Goal: Book appointment/travel/reservation

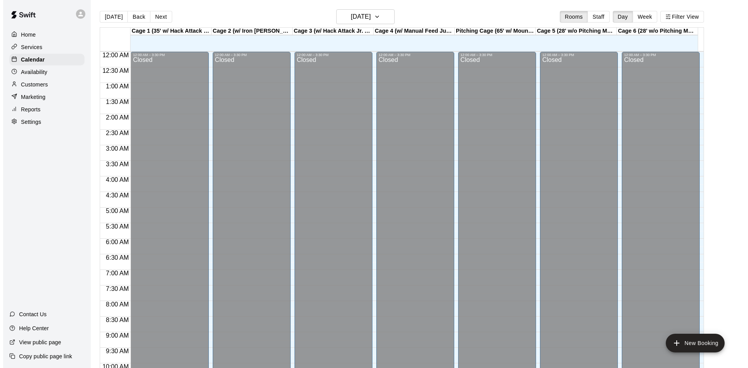
scroll to position [399, 0]
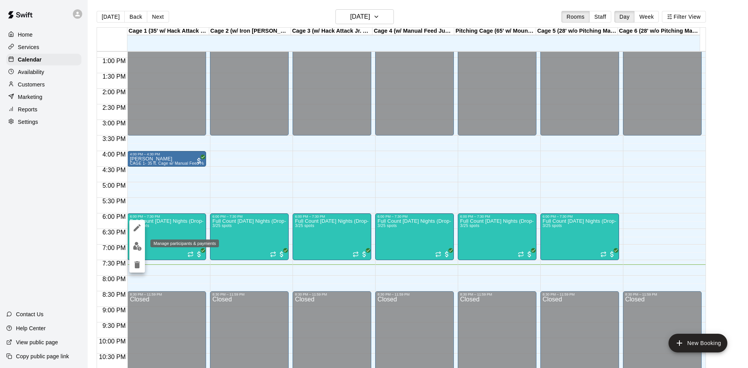
click at [137, 243] on img "edit" at bounding box center [137, 246] width 9 height 9
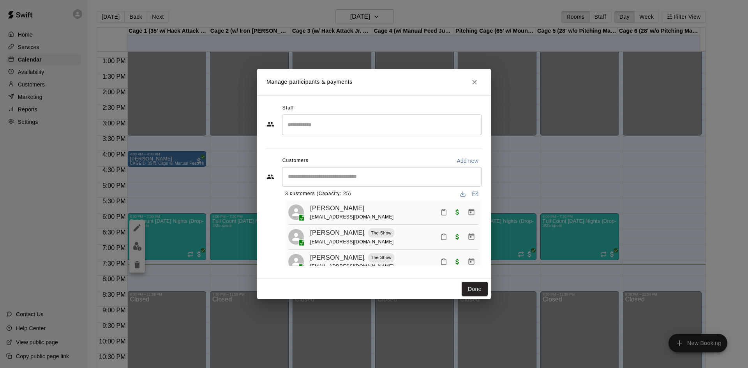
scroll to position [0, 0]
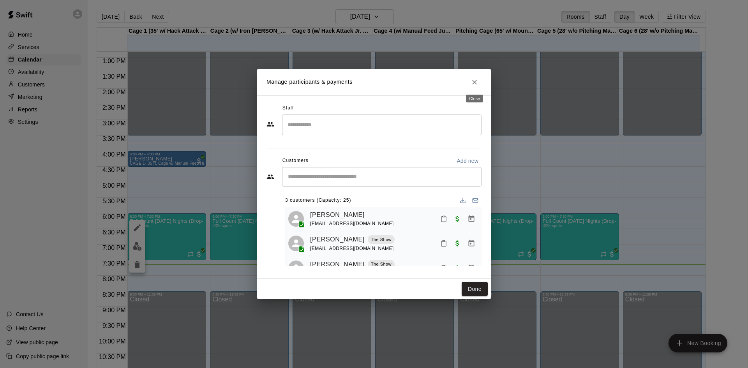
click at [471, 80] on icon "Close" at bounding box center [475, 82] width 8 height 8
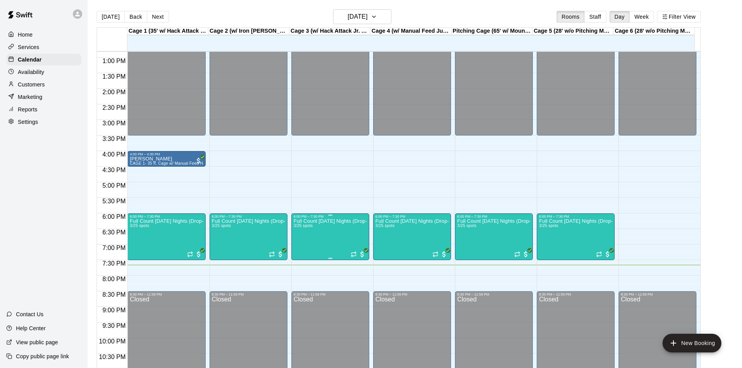
drag, startPoint x: 316, startPoint y: 240, endPoint x: 308, endPoint y: 235, distance: 9.0
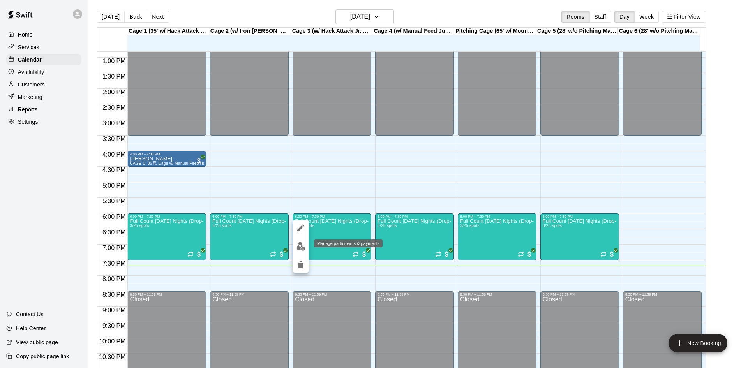
click at [304, 247] on img "edit" at bounding box center [300, 246] width 9 height 9
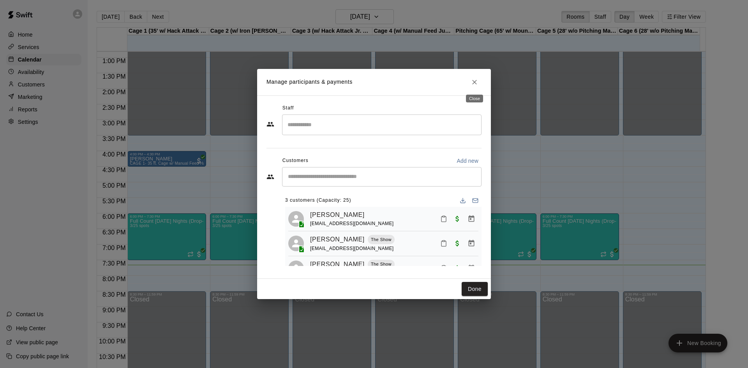
click at [469, 81] on button "Close" at bounding box center [475, 82] width 14 height 14
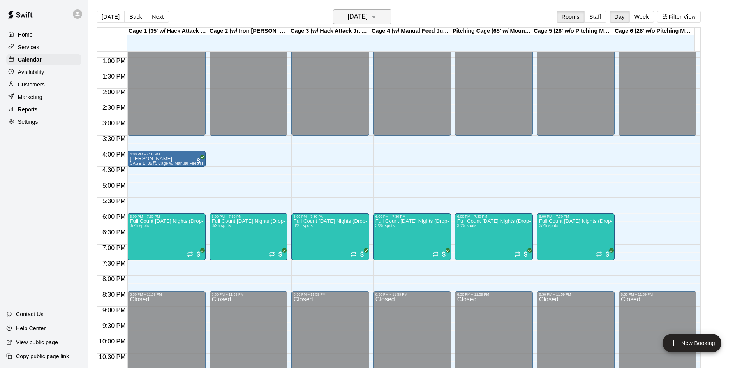
click at [377, 11] on button "[DATE]" at bounding box center [362, 16] width 58 height 15
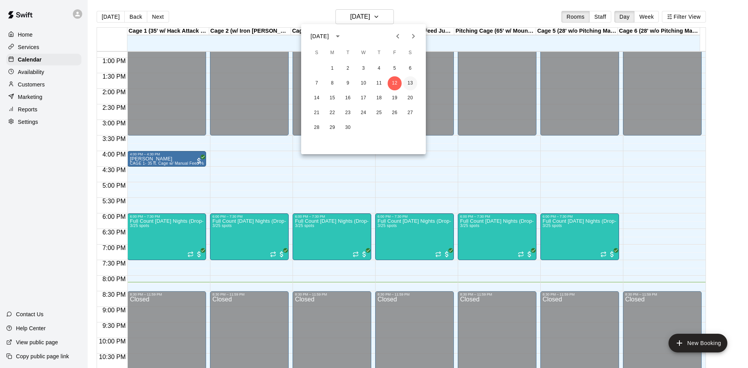
click at [408, 82] on button "13" at bounding box center [410, 83] width 14 height 14
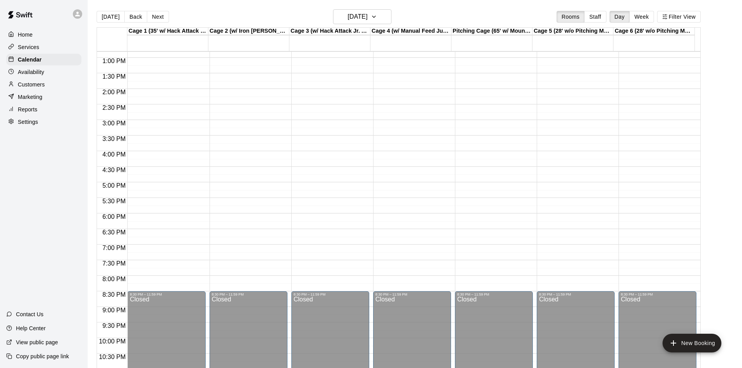
click at [37, 75] on p "Availability" at bounding box center [31, 72] width 26 height 8
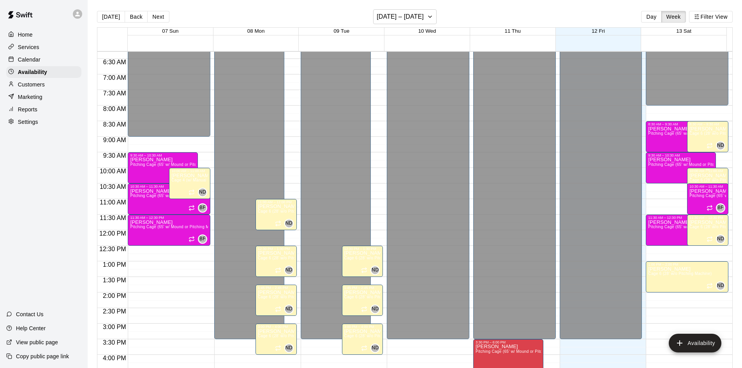
scroll to position [189, 0]
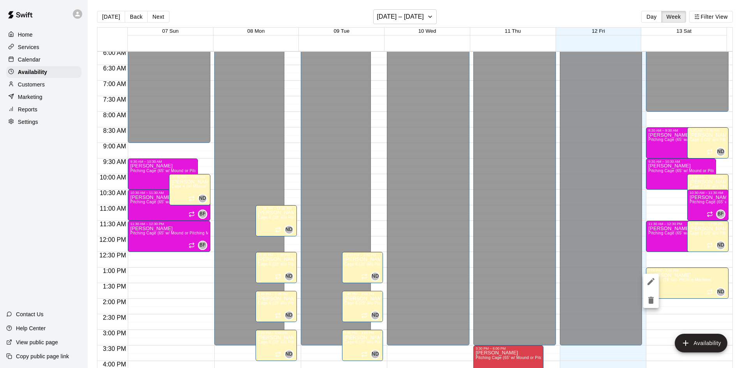
click at [673, 309] on div at bounding box center [374, 184] width 748 height 368
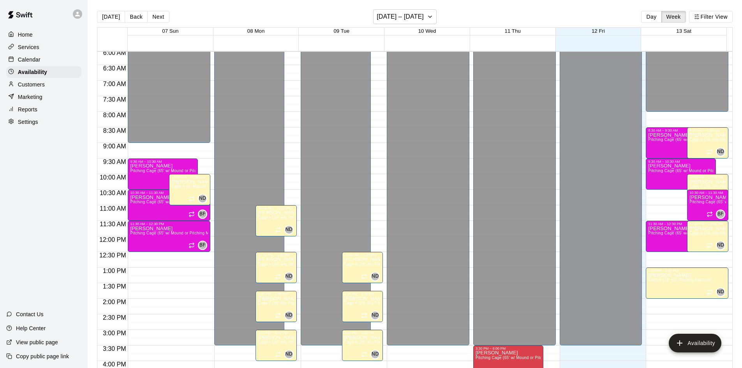
drag, startPoint x: 34, startPoint y: 63, endPoint x: 30, endPoint y: 63, distance: 3.9
click at [33, 63] on p "Calendar" at bounding box center [29, 60] width 23 height 8
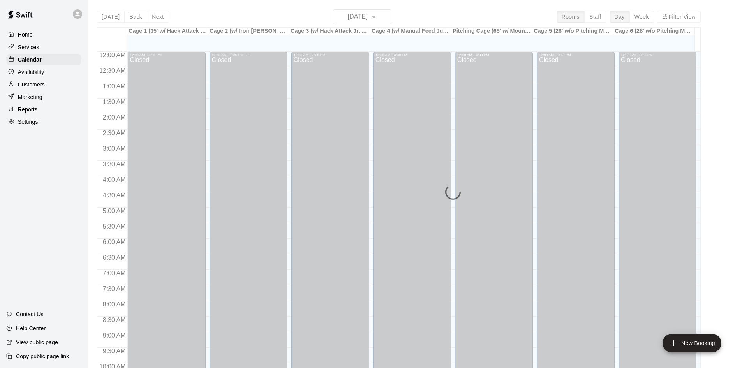
scroll to position [399, 0]
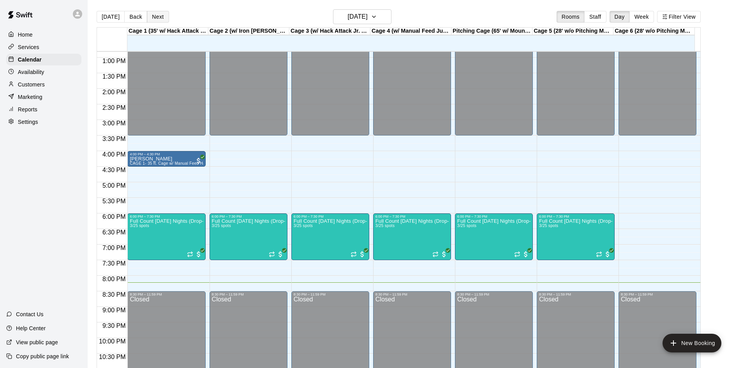
click at [158, 16] on button "Next" at bounding box center [158, 17] width 22 height 12
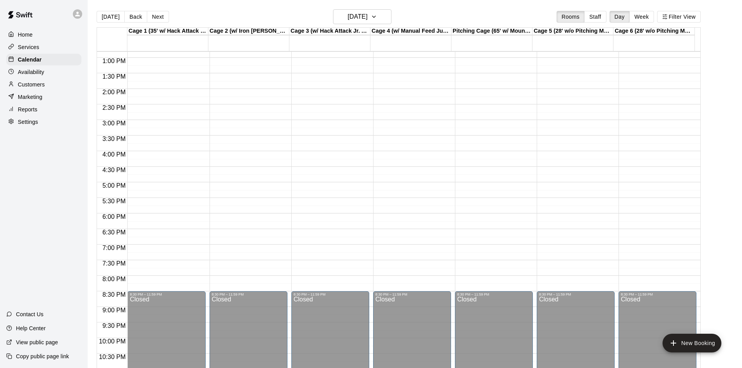
click at [25, 82] on div "Customers" at bounding box center [43, 85] width 75 height 12
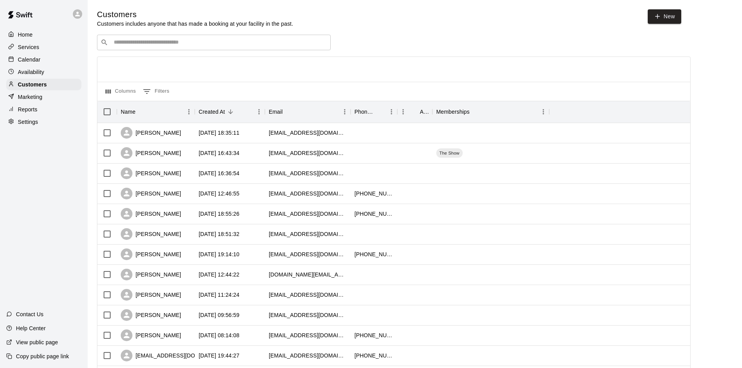
click at [214, 42] on input "Search customers by name or email" at bounding box center [219, 43] width 216 height 8
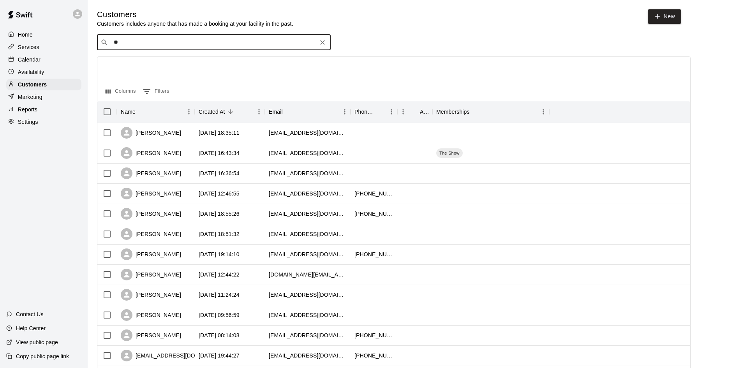
type input "***"
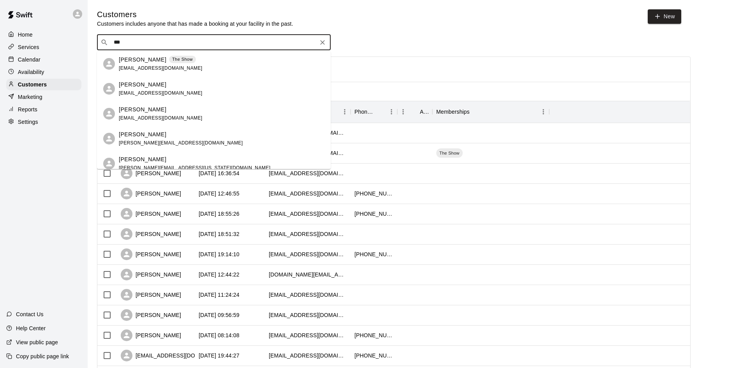
click at [161, 67] on span "[EMAIL_ADDRESS][DOMAIN_NAME]" at bounding box center [161, 67] width 84 height 5
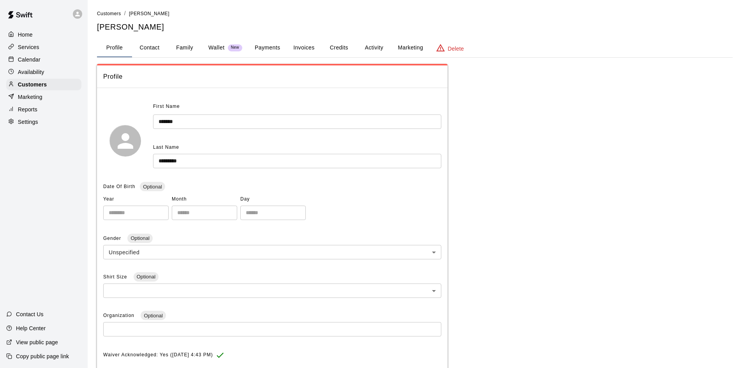
drag, startPoint x: 57, startPoint y: 71, endPoint x: 55, endPoint y: 67, distance: 4.4
click at [57, 71] on div "Availability" at bounding box center [43, 72] width 75 height 12
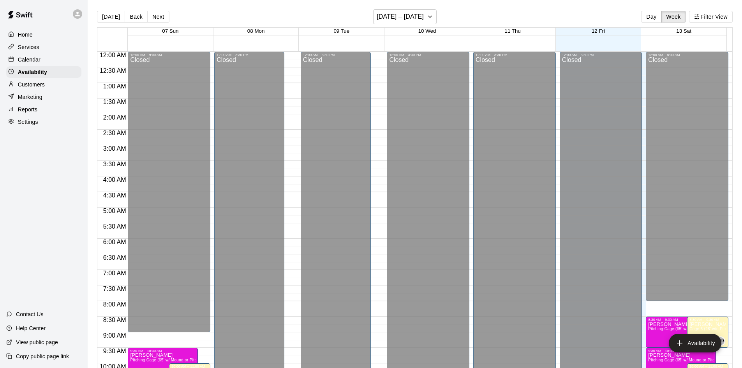
scroll to position [423, 0]
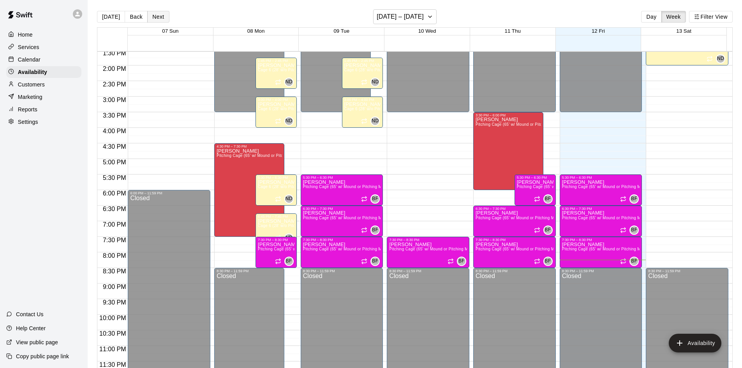
click at [149, 12] on button "Next" at bounding box center [158, 17] width 22 height 12
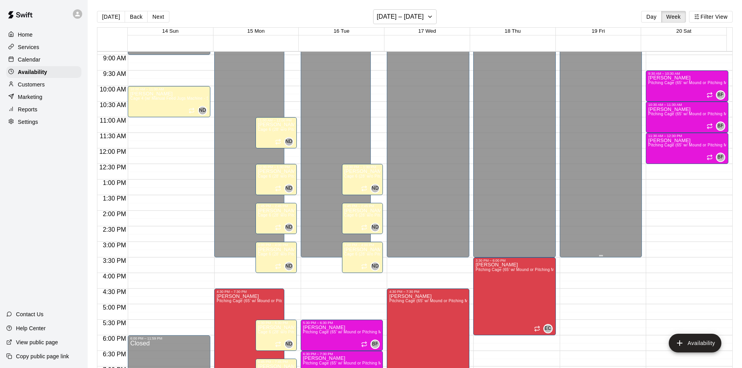
scroll to position [267, 0]
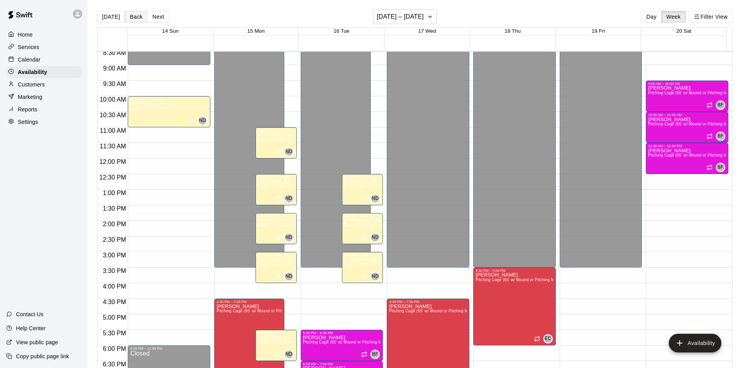
click at [128, 17] on button "Back" at bounding box center [136, 17] width 23 height 12
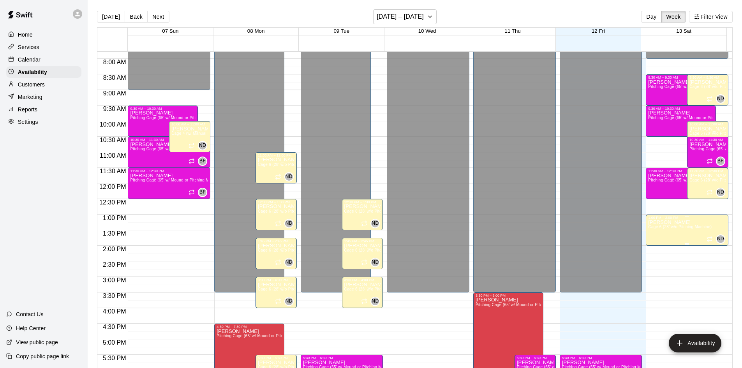
scroll to position [228, 0]
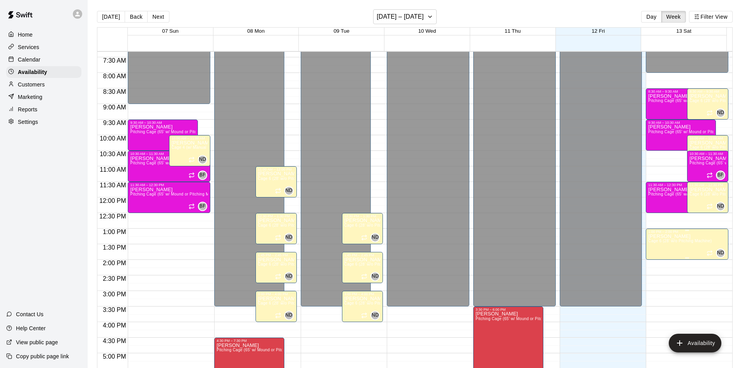
click at [679, 243] on span "Cage 6 (28' w/o Pitching Machine)" at bounding box center [680, 241] width 64 height 4
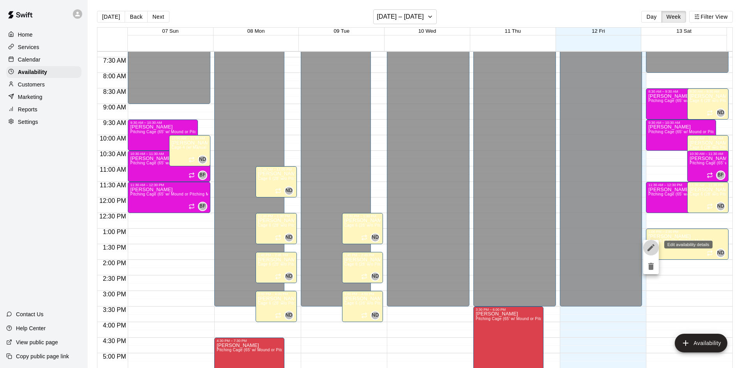
click at [653, 247] on icon "edit" at bounding box center [650, 247] width 7 height 7
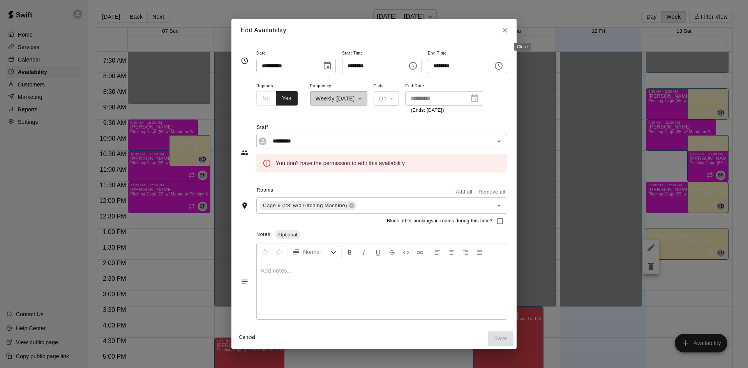
click at [509, 30] on icon "Close" at bounding box center [505, 30] width 8 height 8
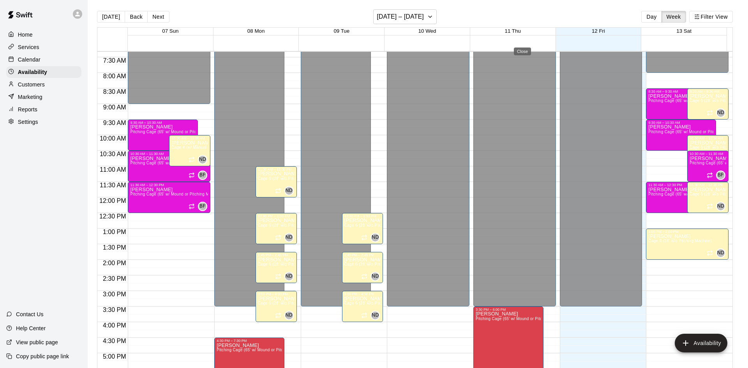
type input "**********"
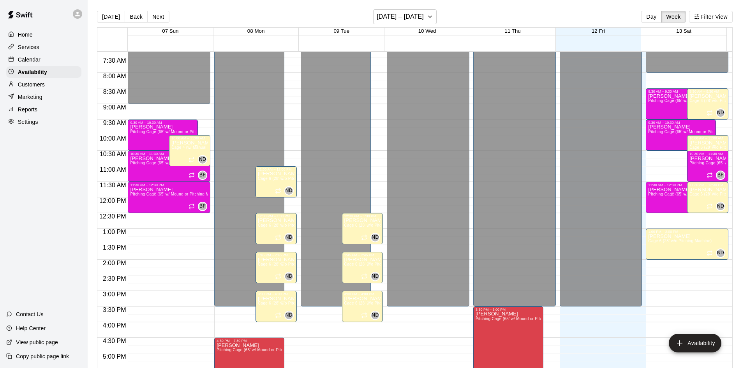
click at [27, 58] on p "Calendar" at bounding box center [29, 60] width 23 height 8
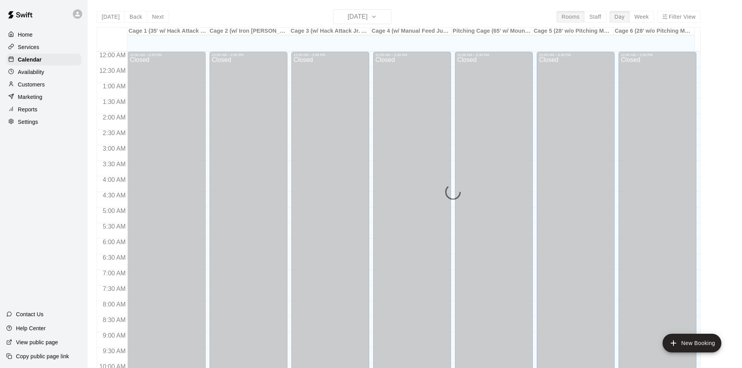
scroll to position [399, 0]
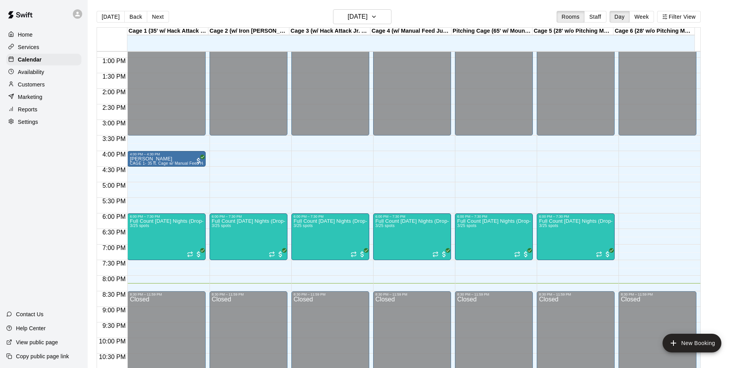
click at [35, 83] on p "Customers" at bounding box center [31, 85] width 27 height 8
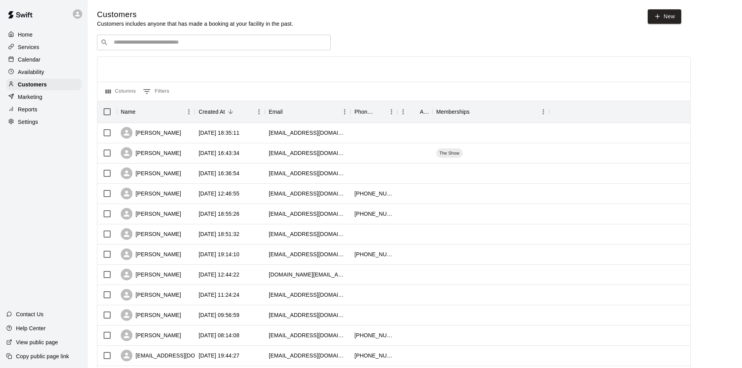
click at [35, 74] on p "Availability" at bounding box center [31, 72] width 26 height 8
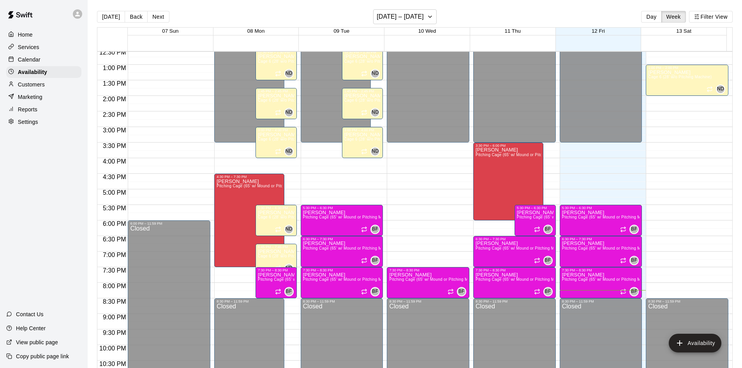
scroll to position [267, 0]
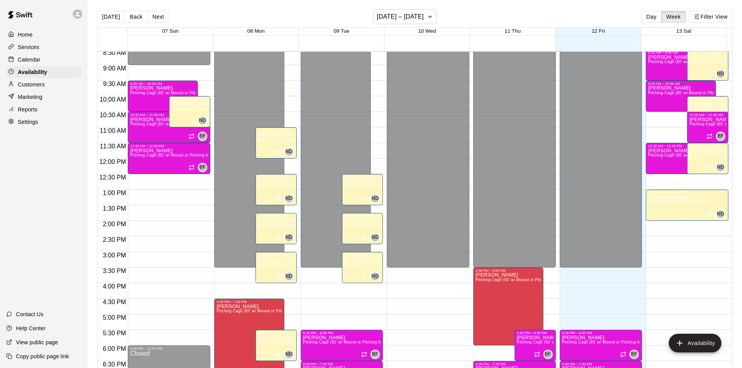
click at [660, 202] on span "Cage 6 (28' w/o Pitching Machine)" at bounding box center [680, 202] width 64 height 4
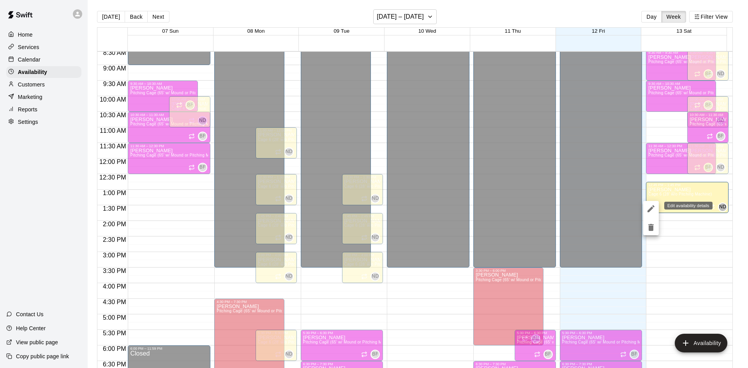
click at [652, 213] on icon "edit" at bounding box center [650, 208] width 9 height 9
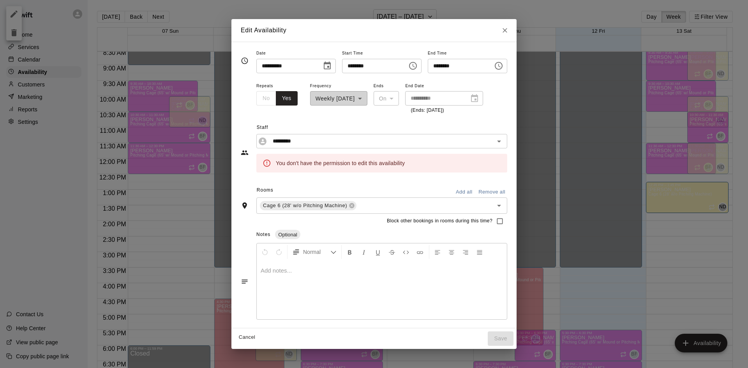
drag, startPoint x: 525, startPoint y: 29, endPoint x: 502, endPoint y: 35, distance: 23.7
click at [509, 27] on icon "Close" at bounding box center [505, 30] width 8 height 8
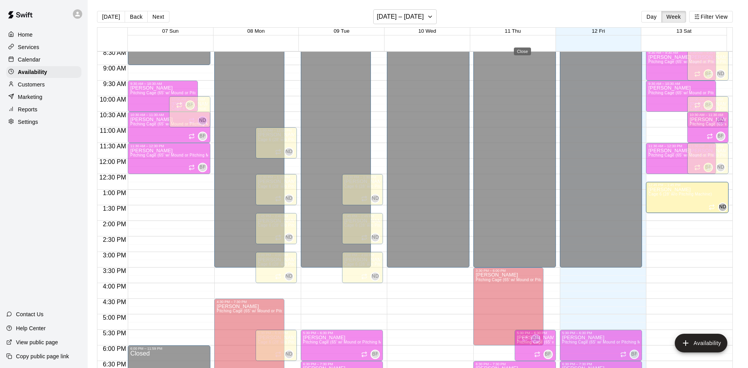
type input "**********"
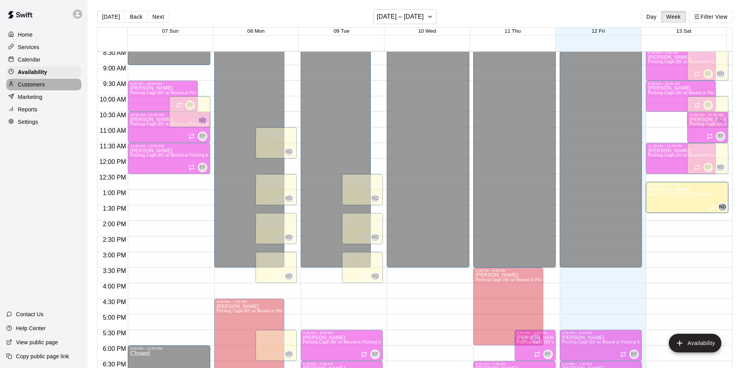
click at [29, 87] on p "Customers" at bounding box center [31, 85] width 27 height 8
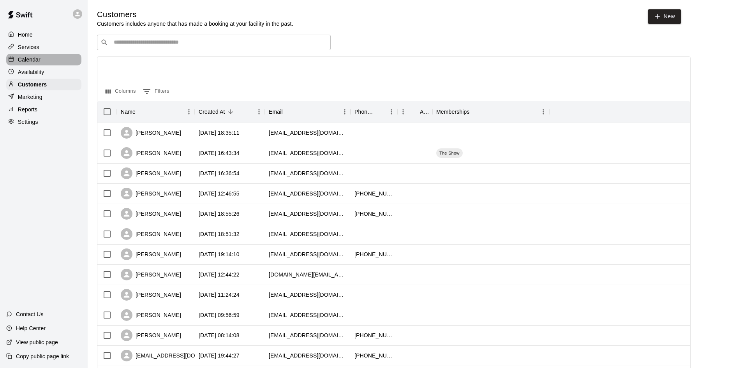
click at [32, 60] on p "Calendar" at bounding box center [29, 60] width 23 height 8
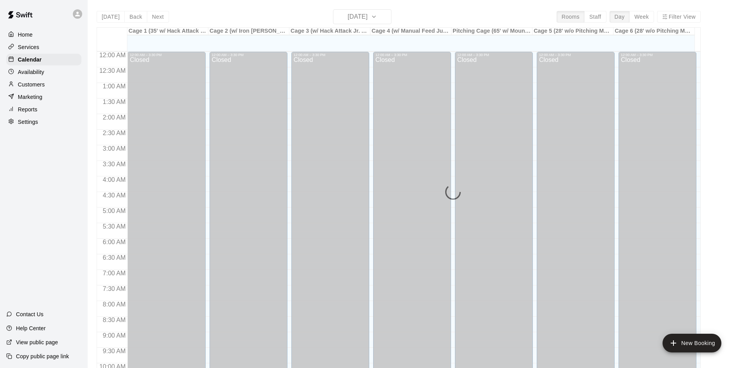
scroll to position [399, 0]
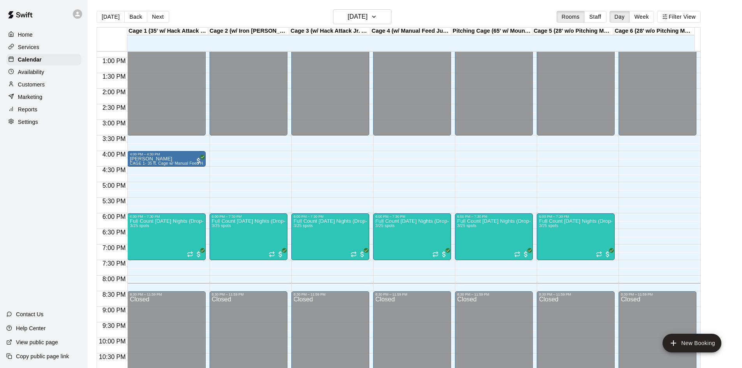
drag, startPoint x: 159, startPoint y: 15, endPoint x: 217, endPoint y: 26, distance: 59.8
click at [160, 15] on button "Next" at bounding box center [158, 17] width 22 height 12
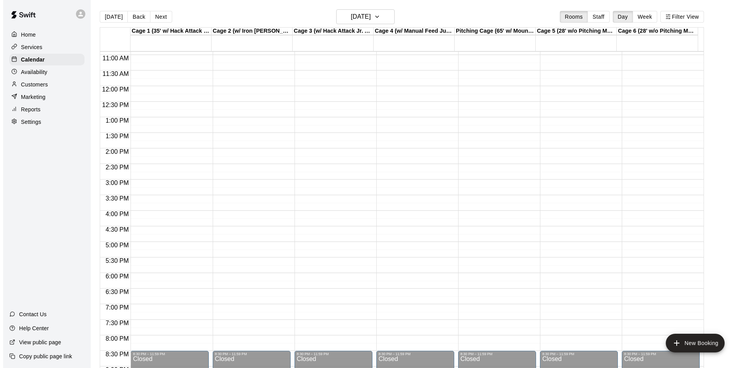
scroll to position [321, 0]
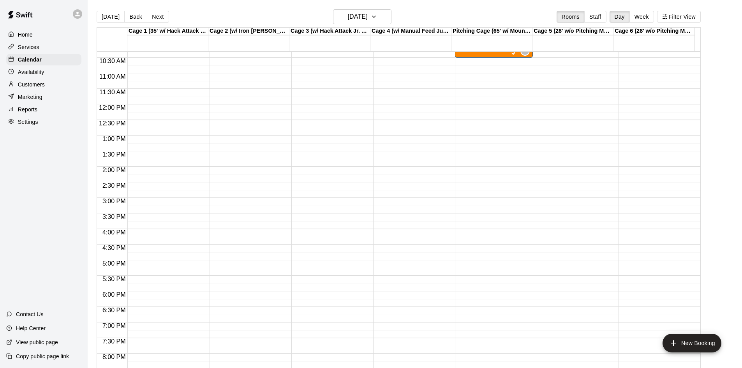
click at [634, 136] on div "12:00 AM – 8:00 AM Closed 8:30 PM – 11:59 PM Closed" at bounding box center [658, 104] width 78 height 748
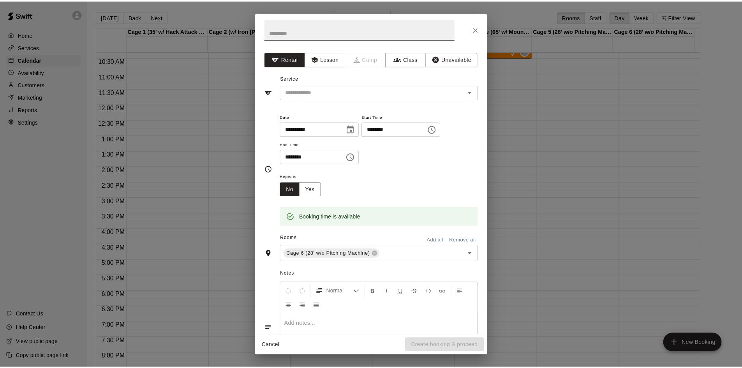
scroll to position [0, 0]
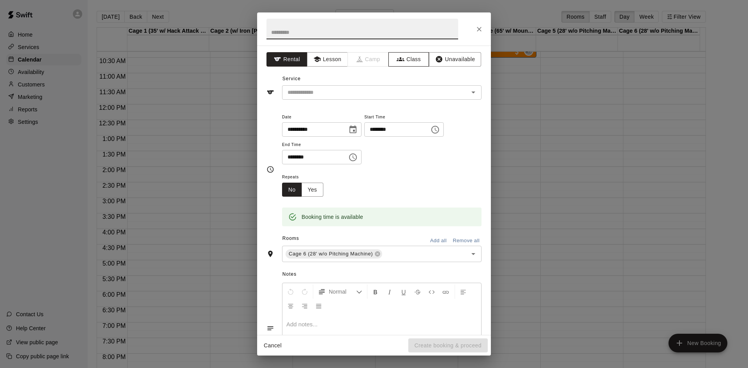
click at [405, 57] on button "Class" at bounding box center [408, 59] width 41 height 14
click at [389, 97] on input "text" at bounding box center [375, 93] width 182 height 10
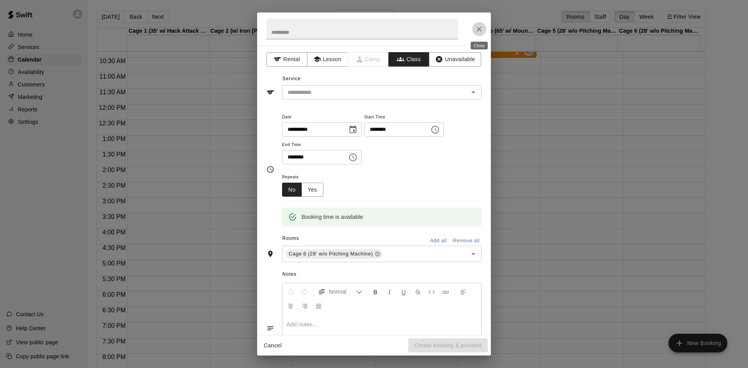
click at [480, 27] on icon "Close" at bounding box center [479, 29] width 8 height 8
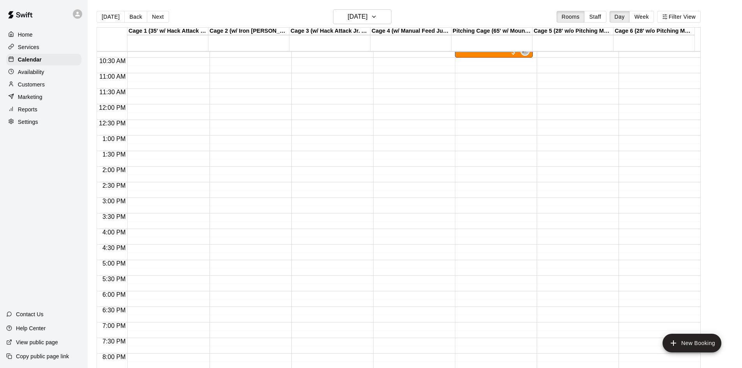
click at [39, 44] on p "Services" at bounding box center [28, 47] width 21 height 8
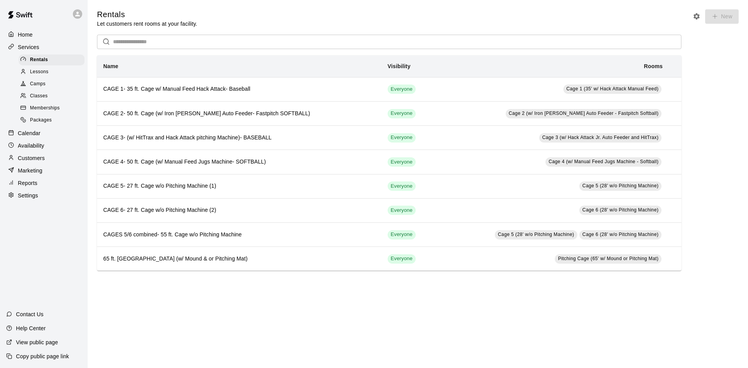
click at [49, 161] on div "Customers" at bounding box center [43, 158] width 75 height 12
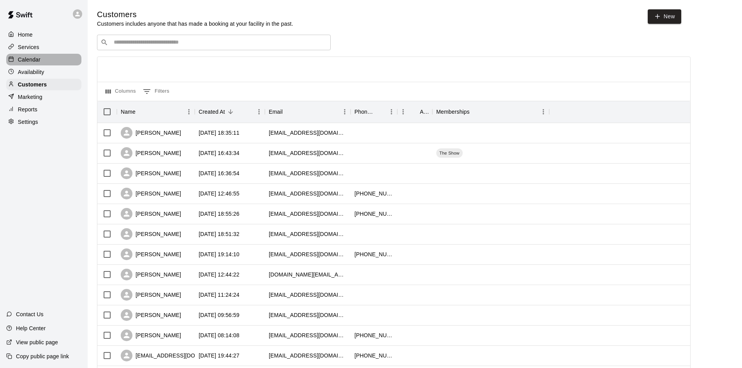
click at [25, 63] on p "Calendar" at bounding box center [29, 60] width 23 height 8
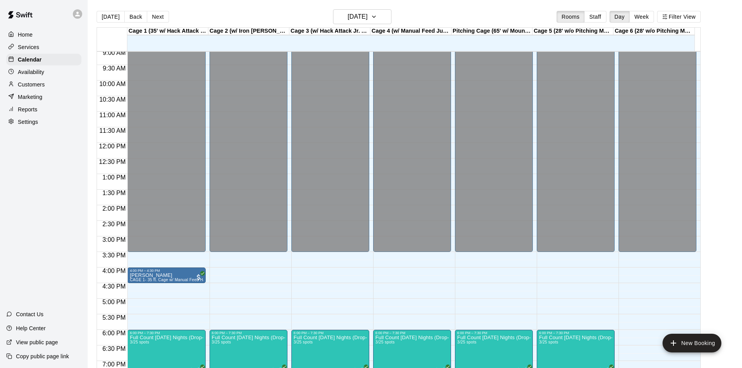
scroll to position [282, 0]
click at [25, 67] on div "Home Services Calendar Availability Customers Marketing Reports Settings" at bounding box center [44, 78] width 88 height 101
click at [28, 78] on div "Availability" at bounding box center [43, 72] width 75 height 12
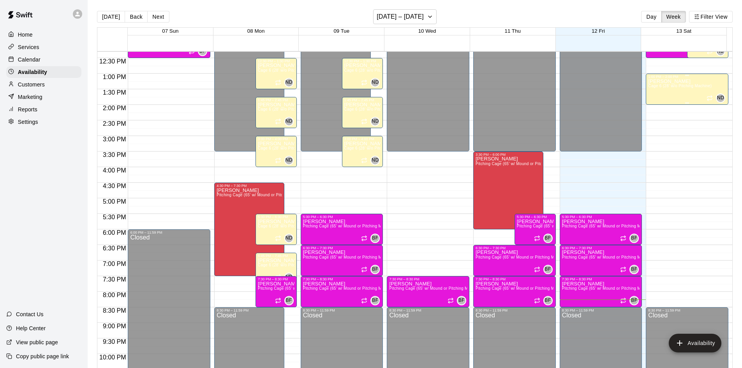
scroll to position [345, 0]
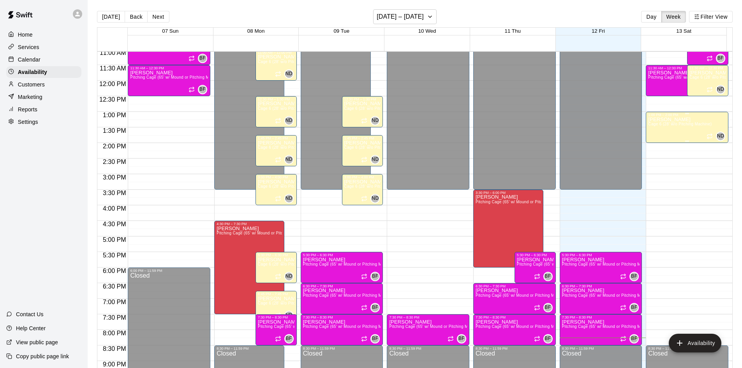
click at [681, 131] on div "[PERSON_NAME] Cage 6 (28' w/o Pitching Machine)" at bounding box center [680, 301] width 64 height 368
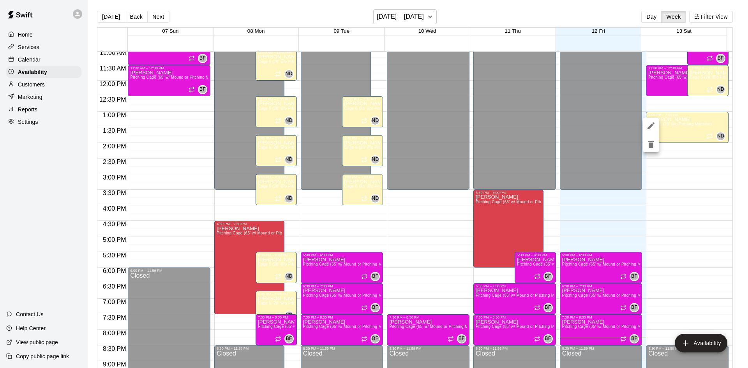
drag, startPoint x: 703, startPoint y: 128, endPoint x: 698, endPoint y: 125, distance: 5.8
click at [698, 125] on div at bounding box center [374, 184] width 748 height 368
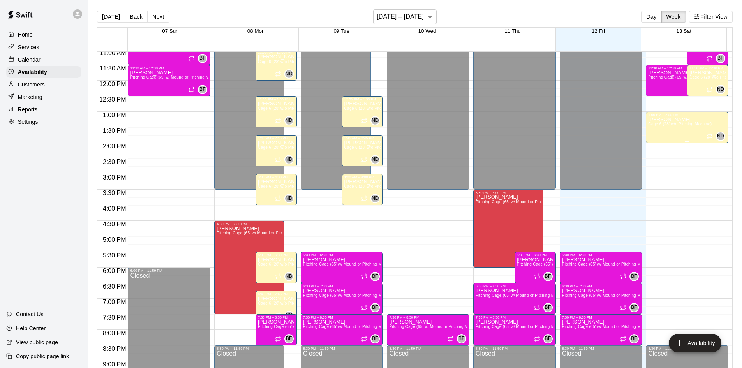
click at [665, 128] on div "[PERSON_NAME] Cage 6 (28' w/o Pitching Machine)" at bounding box center [680, 301] width 64 height 368
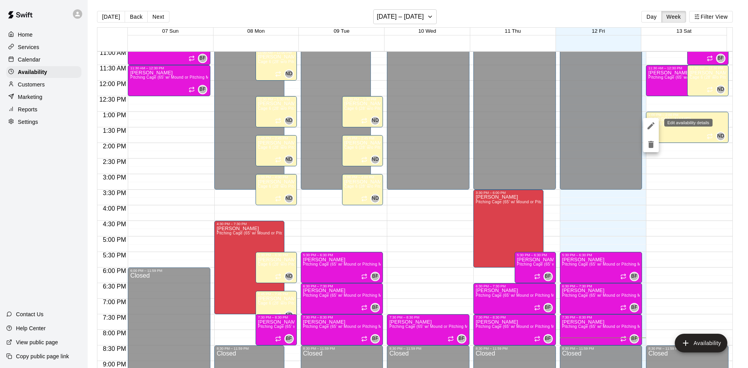
click at [652, 126] on icon "edit" at bounding box center [650, 125] width 7 height 7
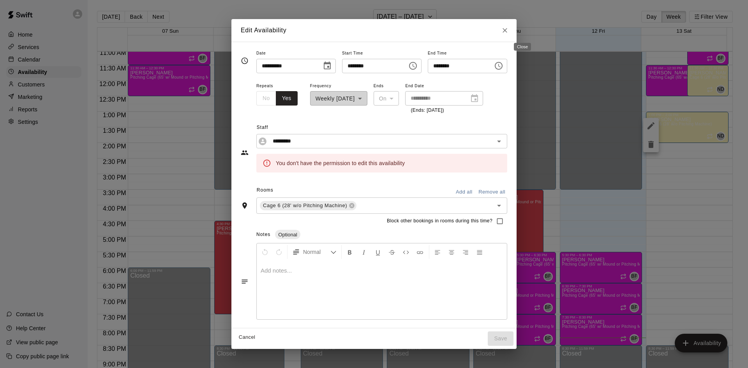
click at [512, 30] on button "Close" at bounding box center [505, 30] width 14 height 14
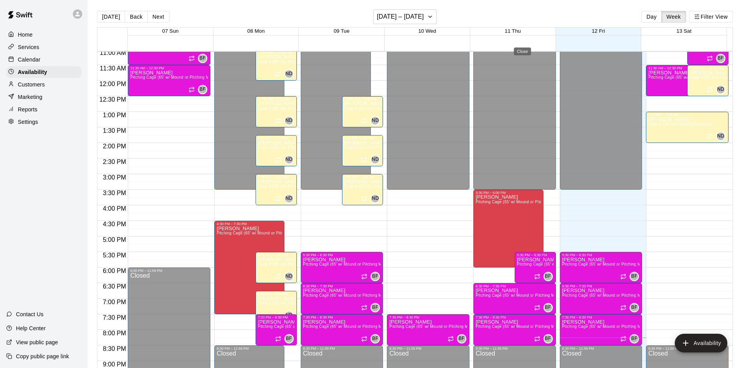
type input "**********"
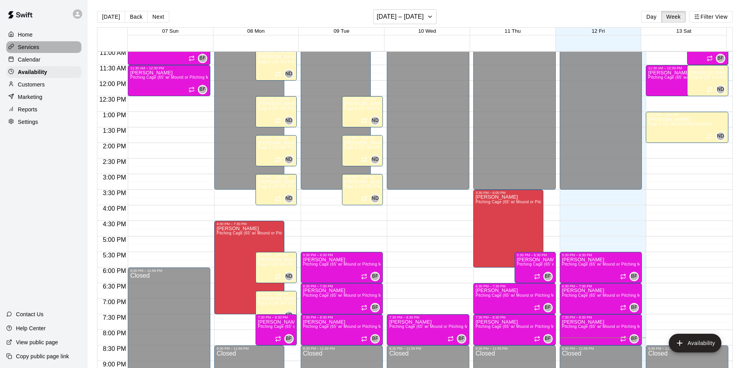
click at [27, 50] on p "Services" at bounding box center [28, 47] width 21 height 8
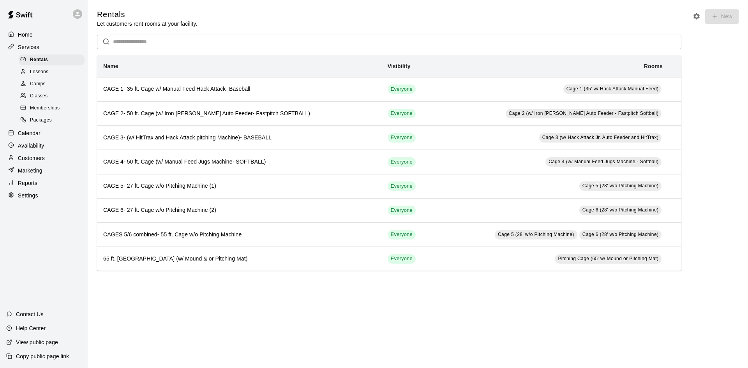
click at [45, 72] on span "Lessons" at bounding box center [39, 72] width 19 height 8
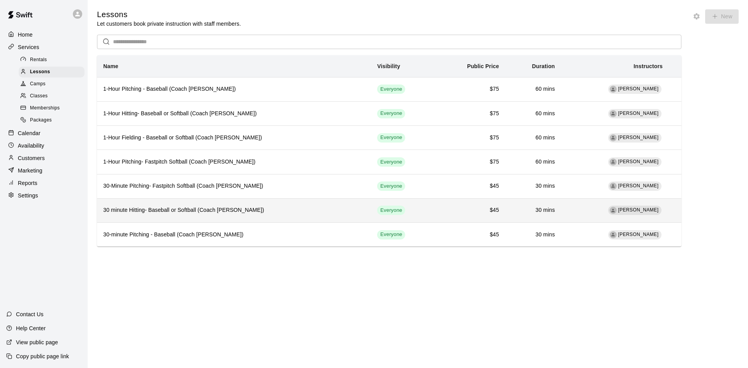
click at [302, 210] on h6 "30 minute Hitting- Baseball or Softball (Coach [PERSON_NAME])" at bounding box center [233, 210] width 261 height 9
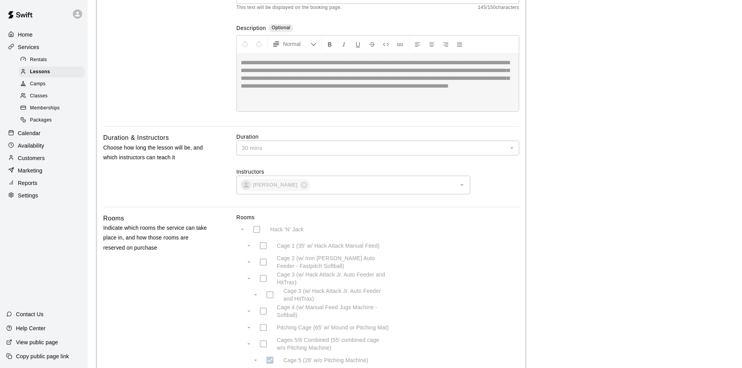
scroll to position [156, 0]
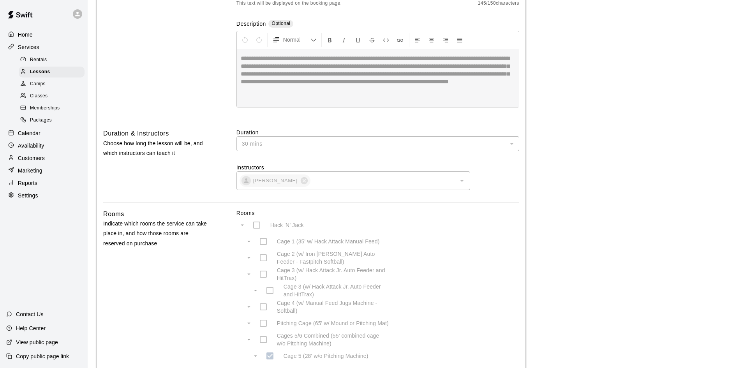
click at [44, 139] on div "Calendar" at bounding box center [43, 133] width 75 height 12
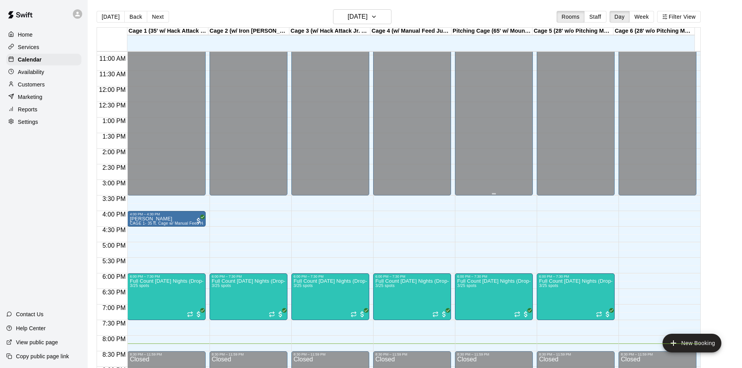
scroll to position [321, 0]
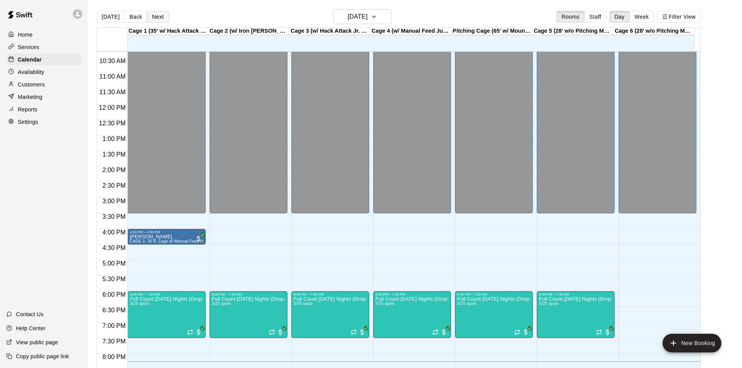
click at [149, 16] on button "Next" at bounding box center [158, 17] width 22 height 12
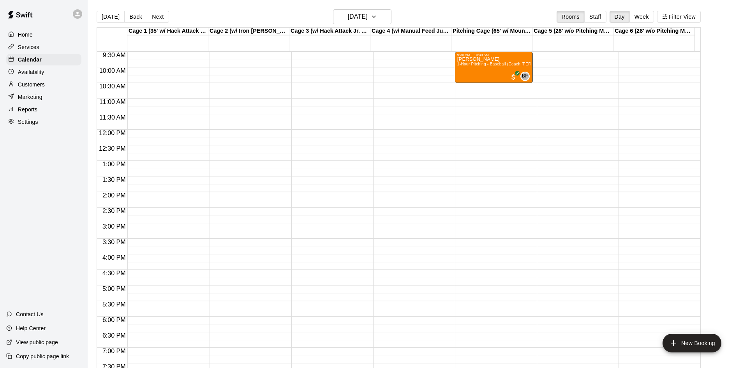
scroll to position [282, 0]
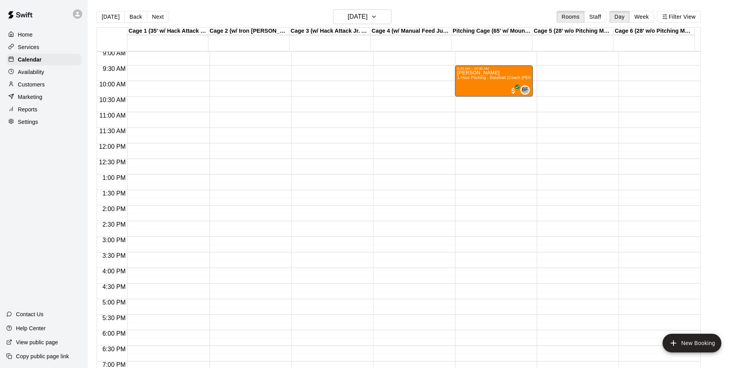
drag, startPoint x: 32, startPoint y: 69, endPoint x: 80, endPoint y: 79, distance: 49.0
click at [32, 69] on div "Availability" at bounding box center [43, 72] width 75 height 12
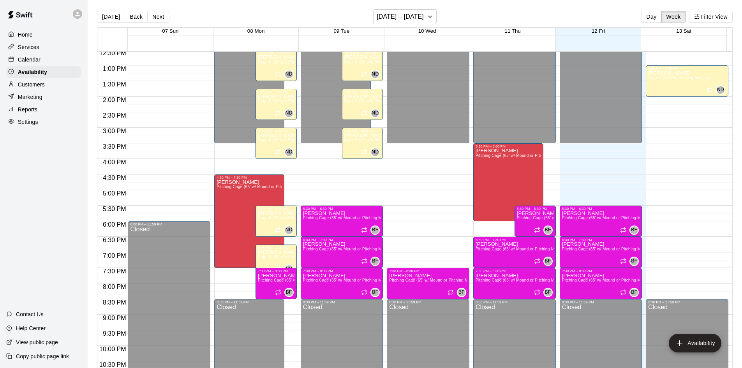
scroll to position [345, 0]
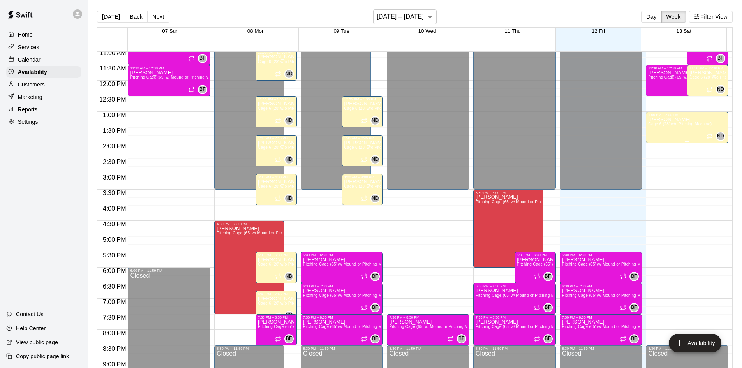
click at [664, 128] on div "[PERSON_NAME] Cage 6 (28' w/o Pitching Machine)" at bounding box center [680, 301] width 64 height 368
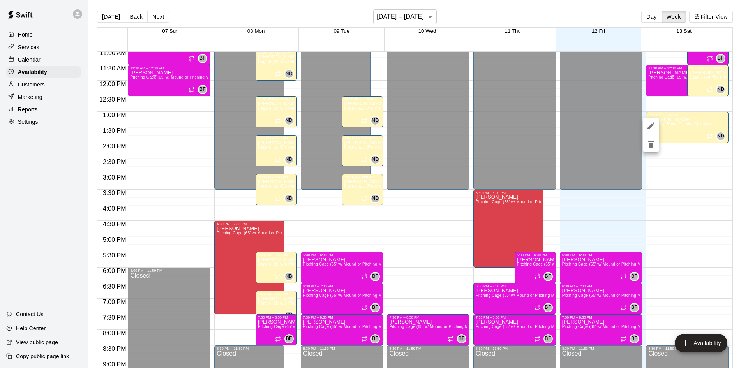
click at [672, 126] on div at bounding box center [374, 184] width 748 height 368
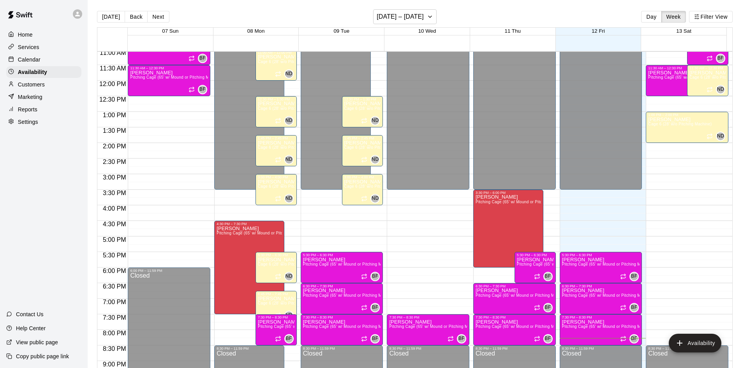
click at [672, 126] on div at bounding box center [371, 184] width 742 height 368
click at [672, 126] on span "Cage 6 (28' w/o Pitching Machine)" at bounding box center [680, 124] width 64 height 4
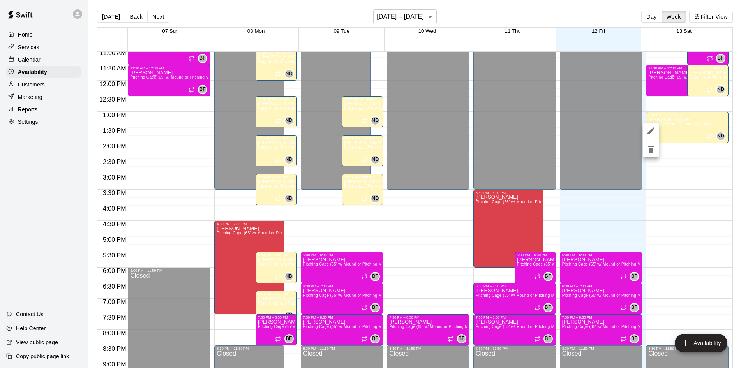
click at [708, 345] on div at bounding box center [374, 184] width 748 height 368
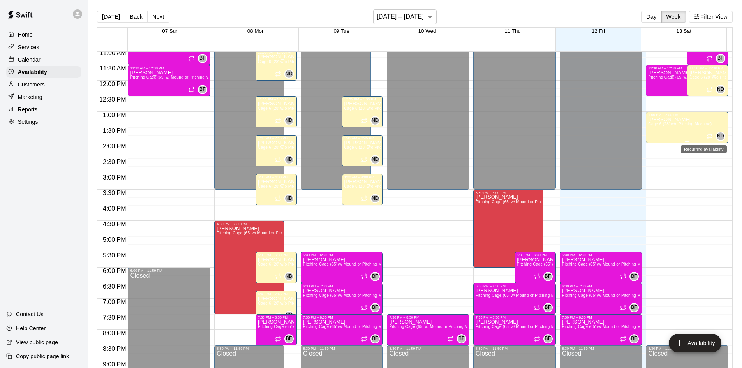
click at [707, 139] on icon "Recurring availability" at bounding box center [710, 136] width 6 height 6
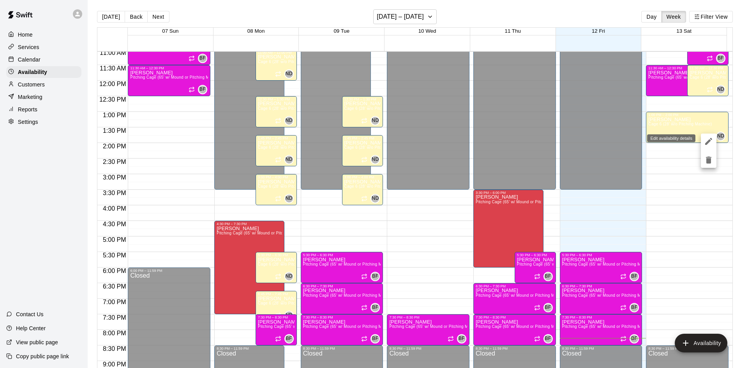
click at [706, 136] on button "edit" at bounding box center [709, 142] width 16 height 16
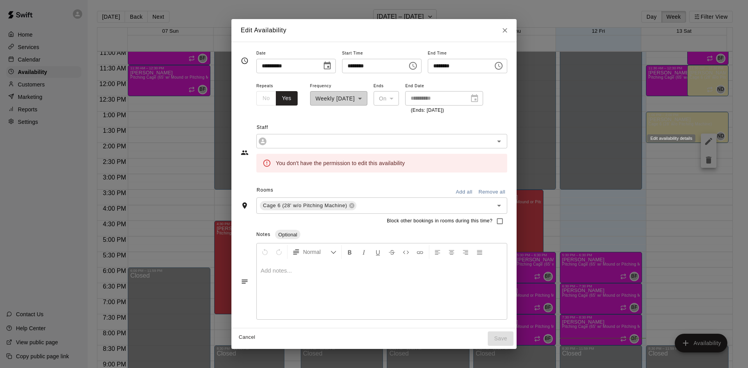
type input "*********"
click at [512, 30] on button "Close" at bounding box center [505, 30] width 14 height 14
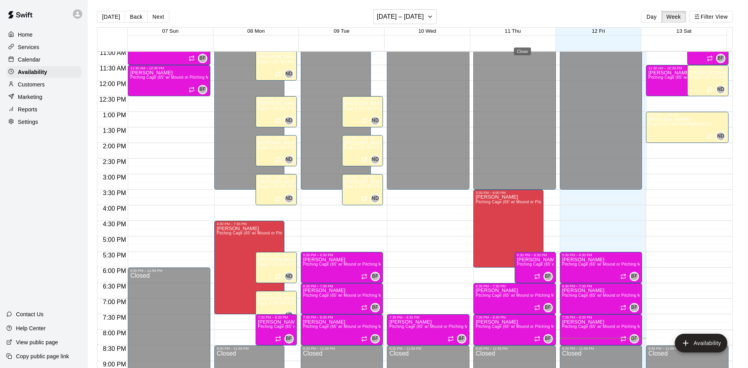
type input "**********"
click at [516, 30] on div "Edit Availability" at bounding box center [373, 35] width 285 height 23
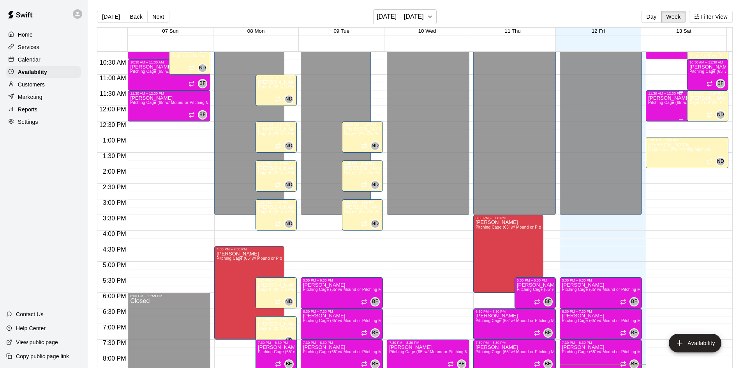
scroll to position [306, 0]
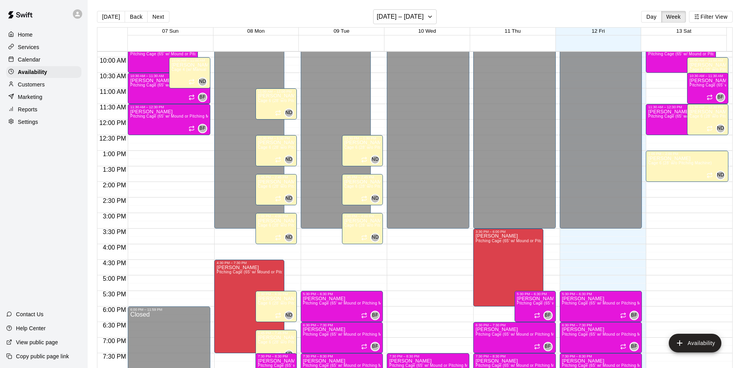
drag, startPoint x: 42, startPoint y: 62, endPoint x: 85, endPoint y: 64, distance: 42.9
click at [42, 61] on div "Calendar" at bounding box center [43, 60] width 75 height 12
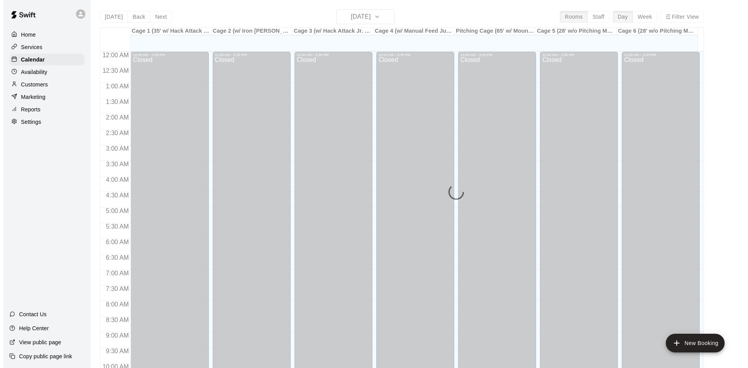
scroll to position [399, 0]
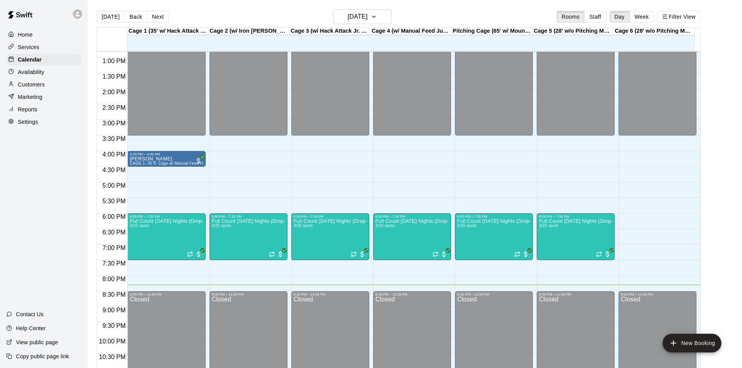
click at [154, 16] on button "Next" at bounding box center [158, 17] width 22 height 12
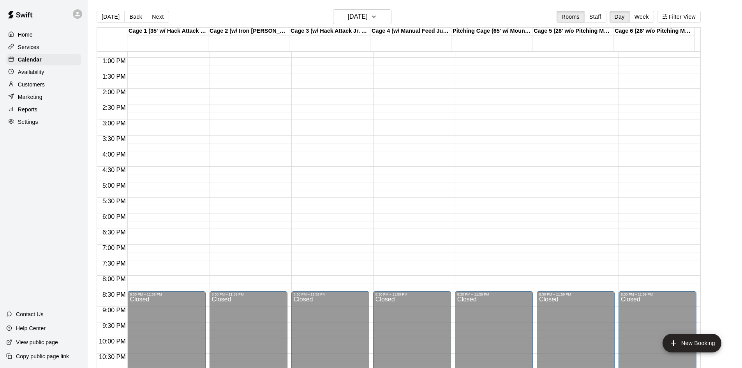
click at [575, 58] on div "12:00 AM – 8:00 AM Closed 8:30 PM – 11:59 PM Closed" at bounding box center [576, 26] width 78 height 748
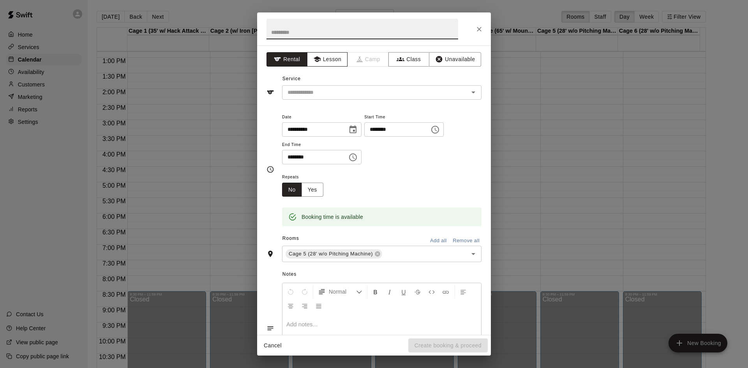
click at [320, 60] on button "Lesson" at bounding box center [327, 59] width 41 height 14
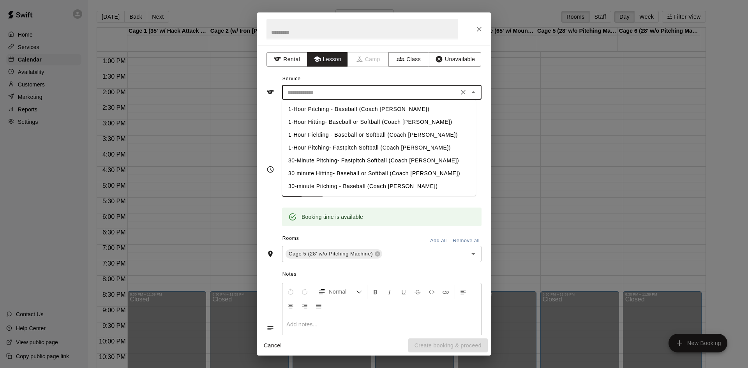
click at [368, 97] on input "text" at bounding box center [370, 93] width 172 height 10
click at [350, 123] on li "1-Hour Hitting- Baseball or Softball (Coach [PERSON_NAME])" at bounding box center [379, 122] width 194 height 13
type input "**********"
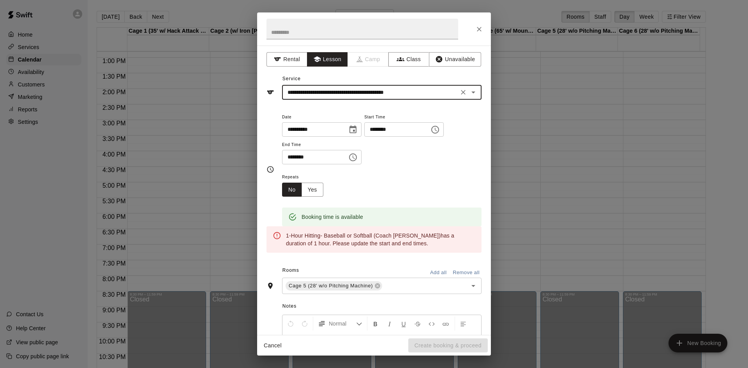
click at [392, 127] on input "********" at bounding box center [394, 129] width 60 height 14
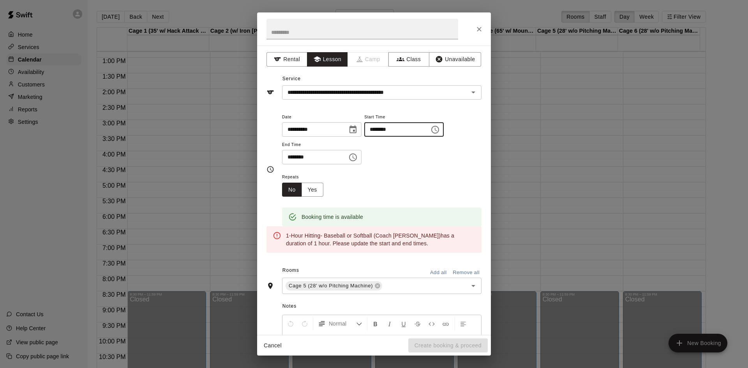
click at [413, 131] on input "********" at bounding box center [394, 129] width 60 height 14
click at [440, 128] on icon "Choose time, selected time is 12:45 PM" at bounding box center [434, 129] width 9 height 9
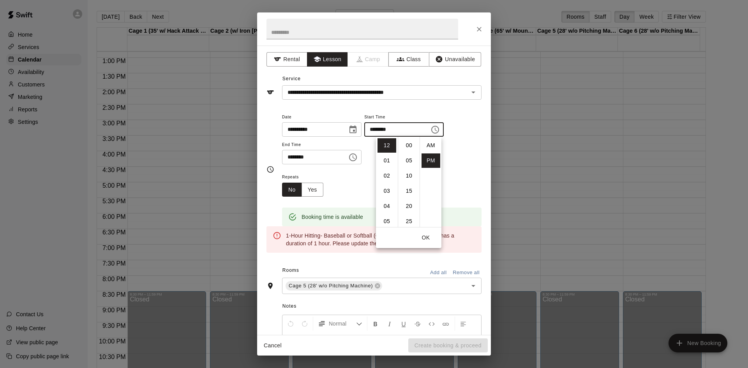
scroll to position [14, 0]
click at [390, 161] on li "01" at bounding box center [387, 160] width 19 height 14
click at [408, 147] on li "00" at bounding box center [409, 145] width 19 height 14
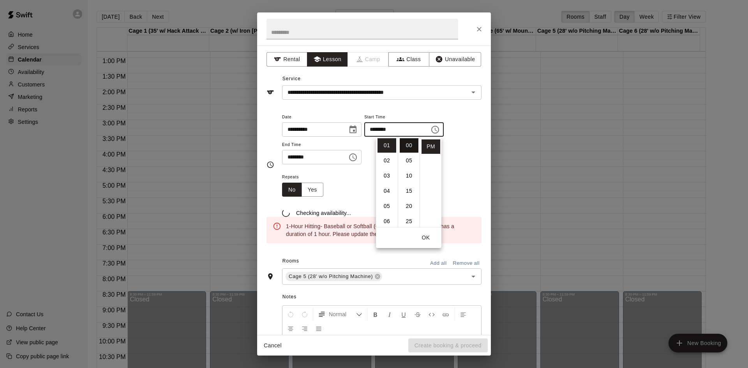
type input "********"
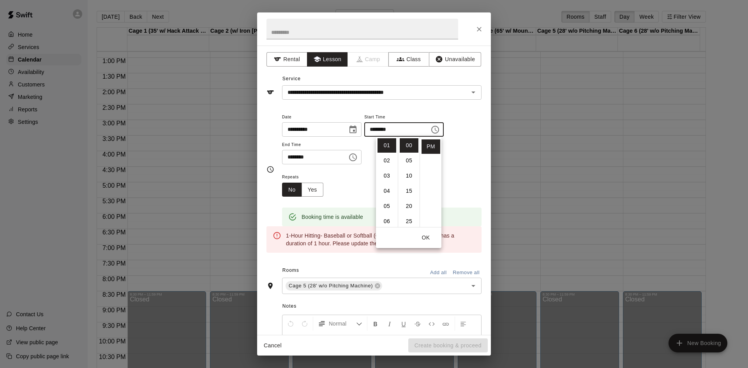
click at [462, 175] on div "Repeats No Yes" at bounding box center [381, 184] width 199 height 25
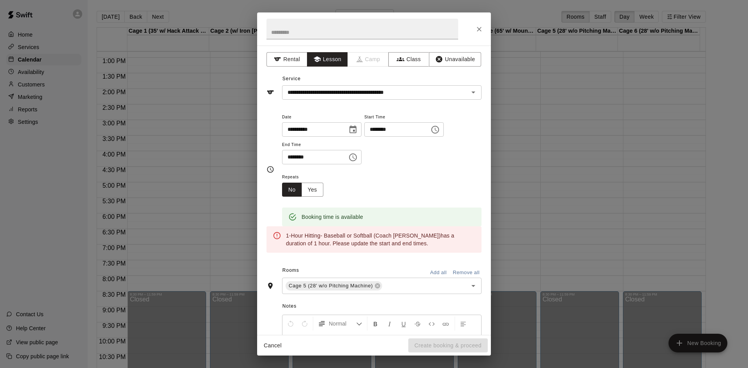
click at [315, 159] on input "********" at bounding box center [312, 157] width 60 height 14
click at [358, 159] on icon "Choose time, selected time is 1:15 PM" at bounding box center [352, 157] width 9 height 9
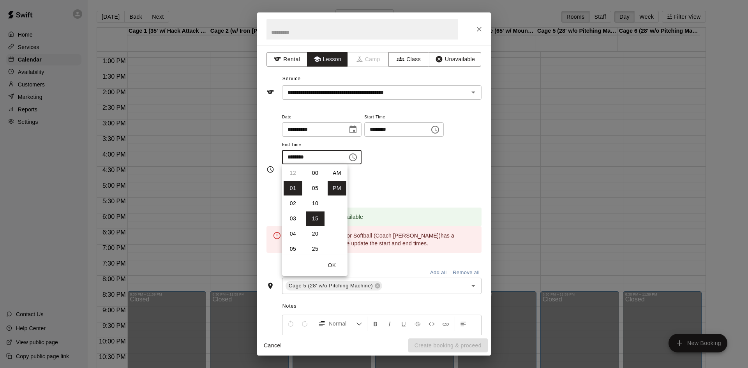
scroll to position [14, 0]
click at [293, 189] on li "02" at bounding box center [293, 188] width 19 height 14
click at [312, 173] on li "00" at bounding box center [315, 173] width 19 height 14
type input "********"
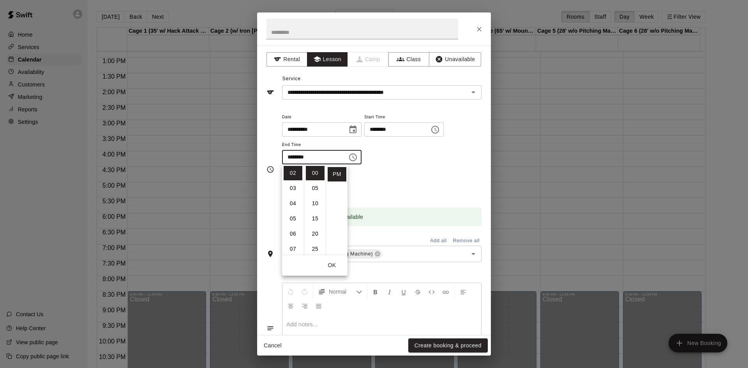
click at [392, 164] on div "**********" at bounding box center [381, 138] width 199 height 53
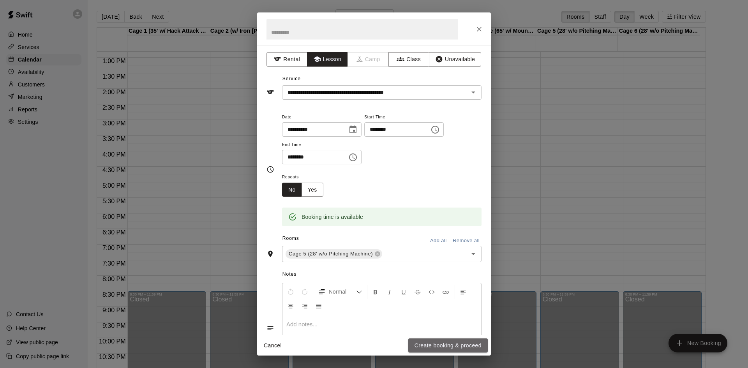
click at [446, 343] on button "Create booking & proceed" at bounding box center [447, 346] width 79 height 14
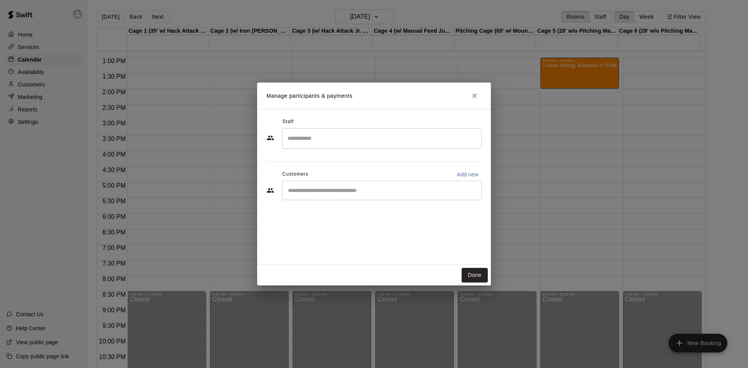
click at [321, 141] on input "Search staff" at bounding box center [382, 139] width 192 height 14
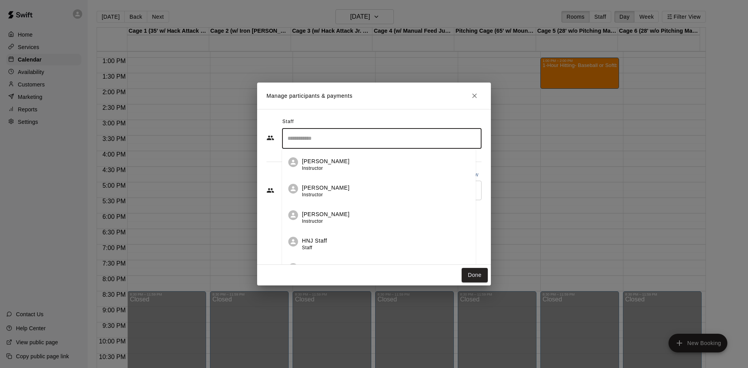
click at [305, 198] on span "Instructor" at bounding box center [312, 194] width 21 height 5
click at [314, 191] on input "Start typing to search customers..." at bounding box center [382, 191] width 192 height 8
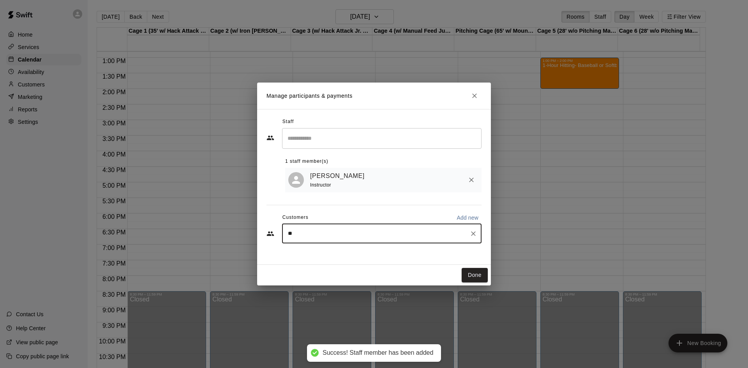
type input "***"
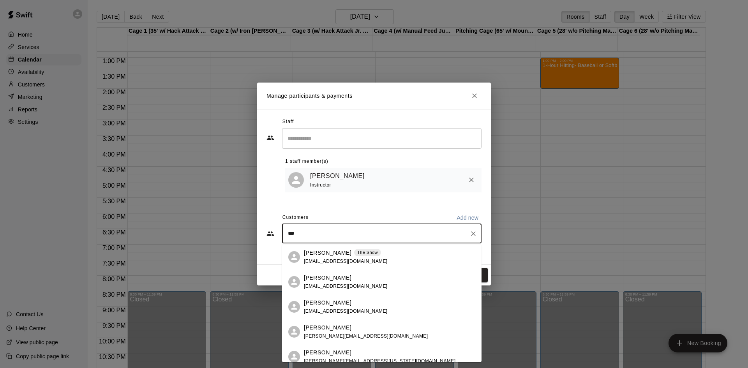
click at [338, 255] on p "[PERSON_NAME]" at bounding box center [328, 253] width 48 height 8
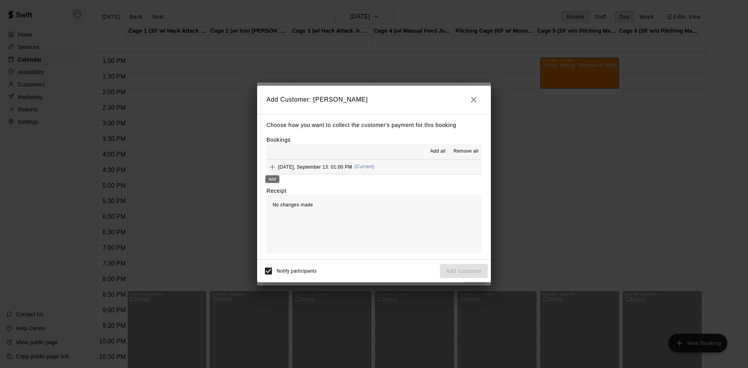
click at [271, 169] on icon "Add" at bounding box center [272, 167] width 8 height 8
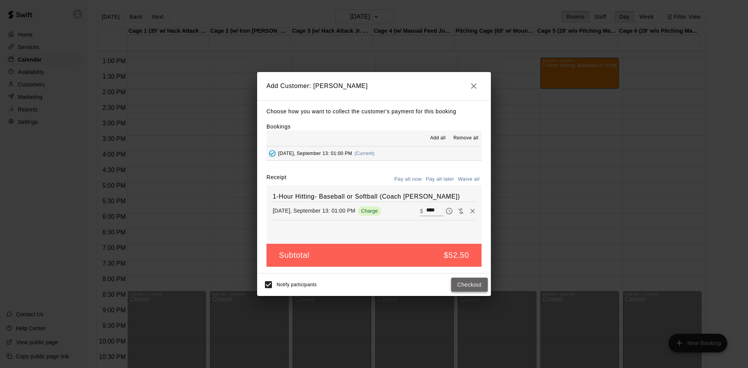
click at [473, 282] on button "Checkout" at bounding box center [469, 285] width 37 height 14
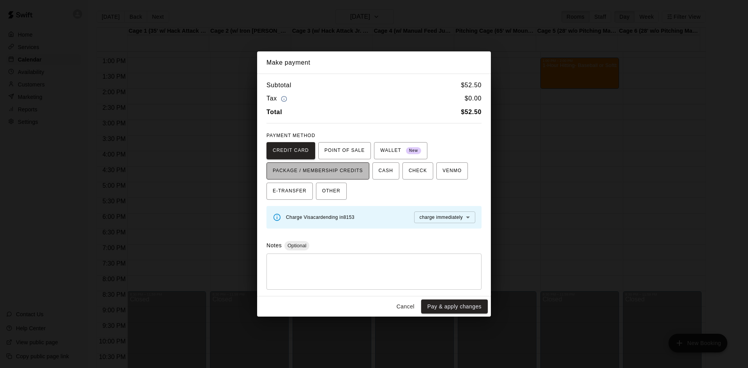
click at [339, 171] on span "PACKAGE / MEMBERSHIP CREDITS" at bounding box center [318, 171] width 90 height 12
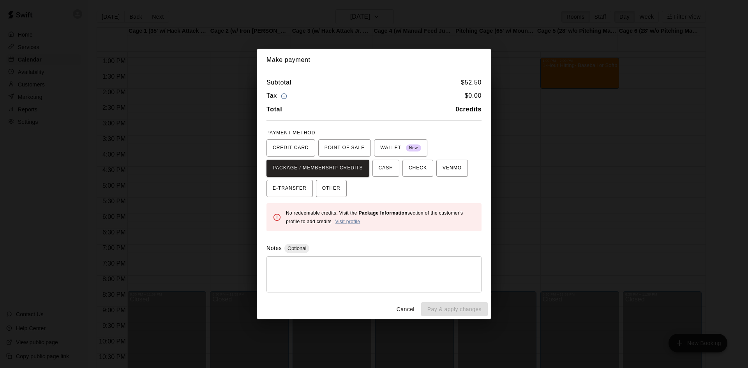
click at [356, 219] on link "Visit profile" at bounding box center [347, 221] width 25 height 5
click at [293, 142] on span "CREDIT CARD" at bounding box center [291, 148] width 36 height 12
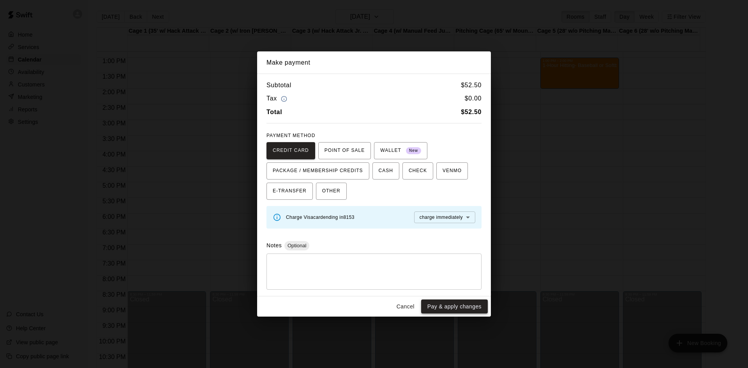
click at [457, 306] on button "Pay & apply changes" at bounding box center [454, 307] width 67 height 14
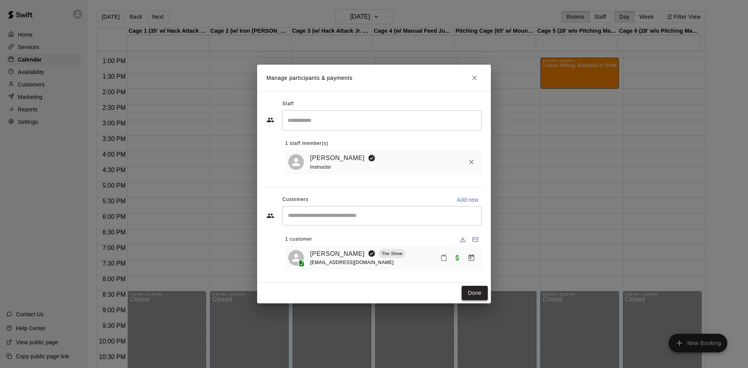
click at [480, 295] on button "Done" at bounding box center [475, 293] width 26 height 14
